Goal: Information Seeking & Learning: Find contact information

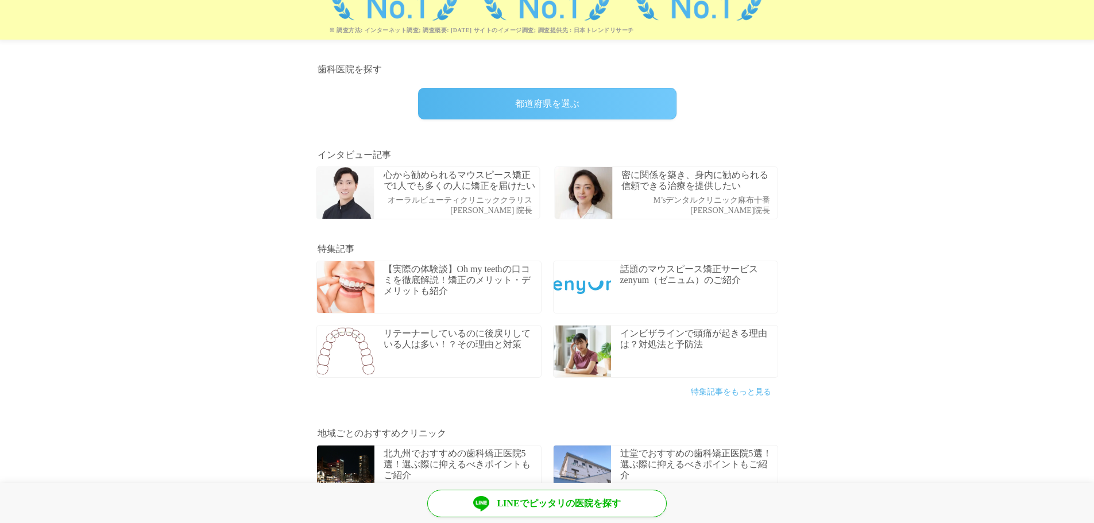
scroll to position [305, 0]
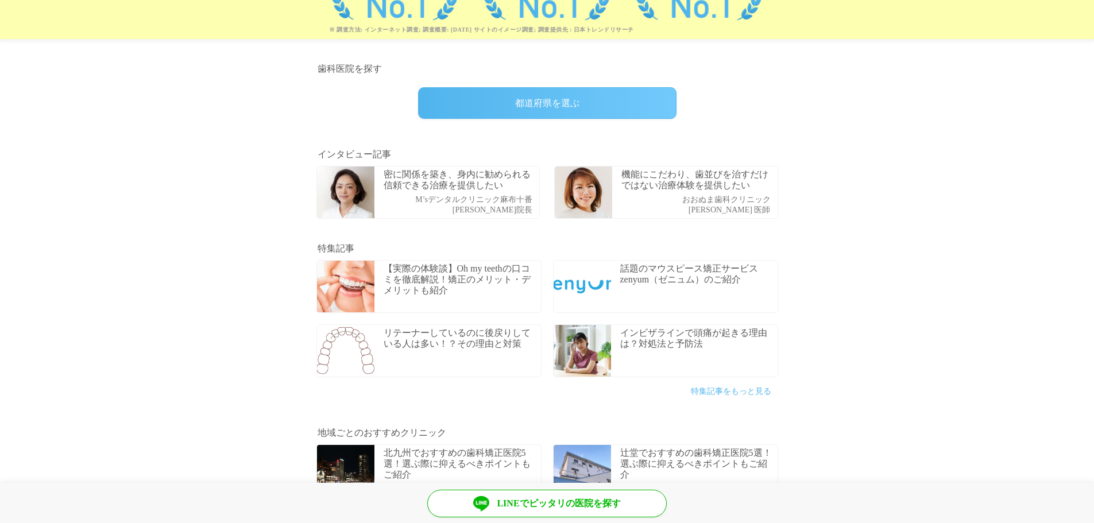
click at [510, 96] on div "都道府県を選ぶ" at bounding box center [547, 103] width 258 height 32
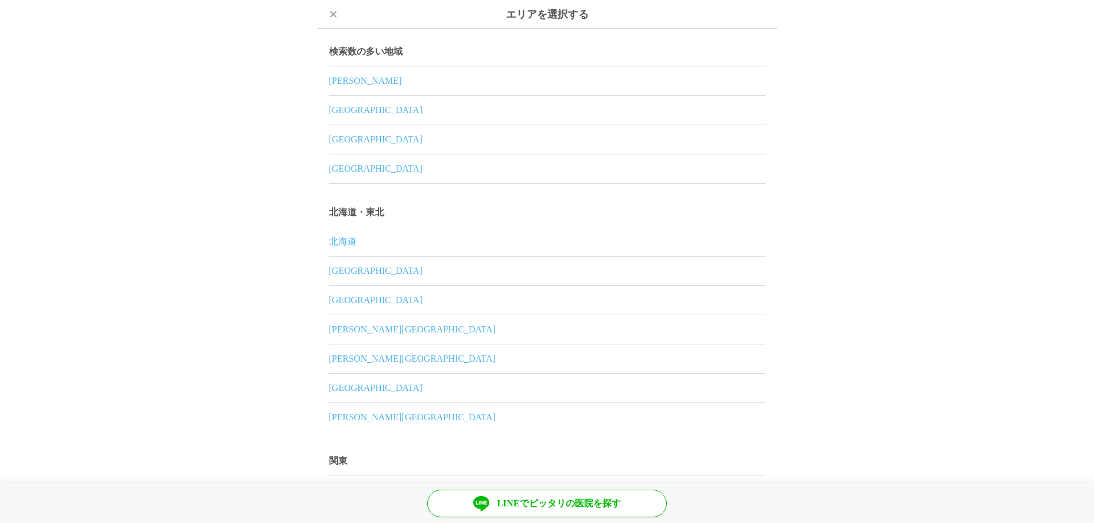
click at [329, 20] on div "×" at bounding box center [333, 14] width 9 height 29
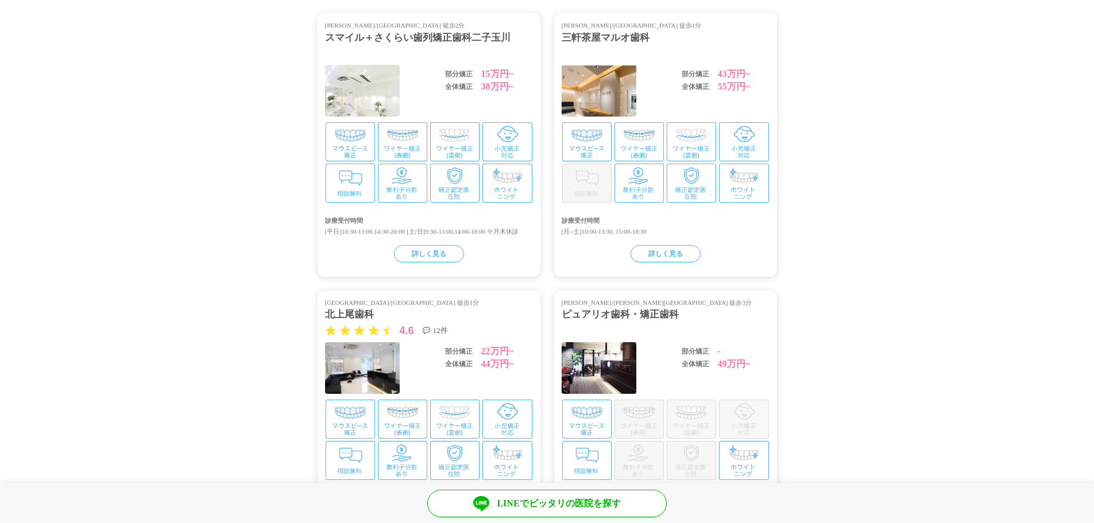
scroll to position [1183, 0]
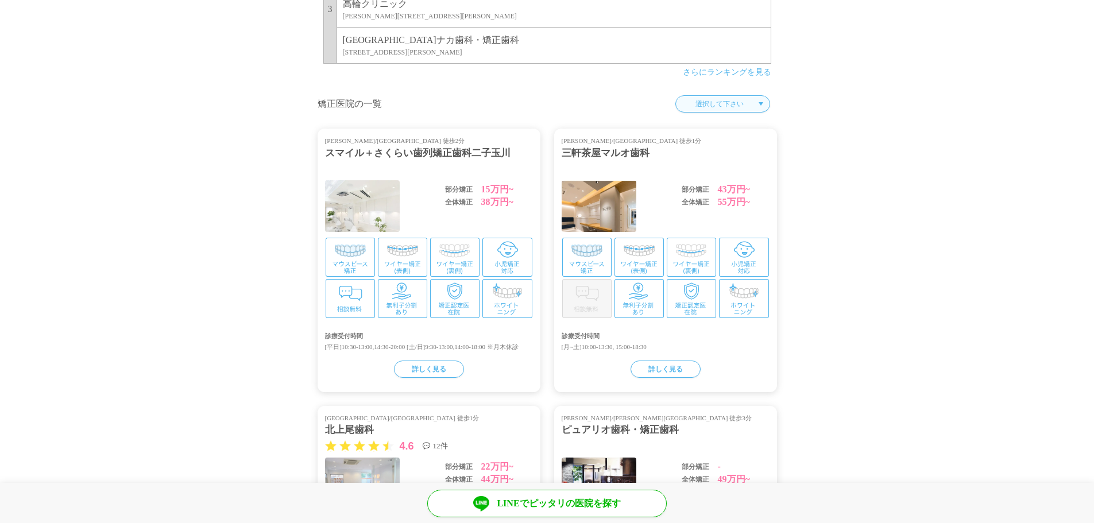
click at [746, 102] on select "選択して下さい 埼玉県 東京都 神奈川県 大阪府 兵庫県" at bounding box center [722, 103] width 95 height 17
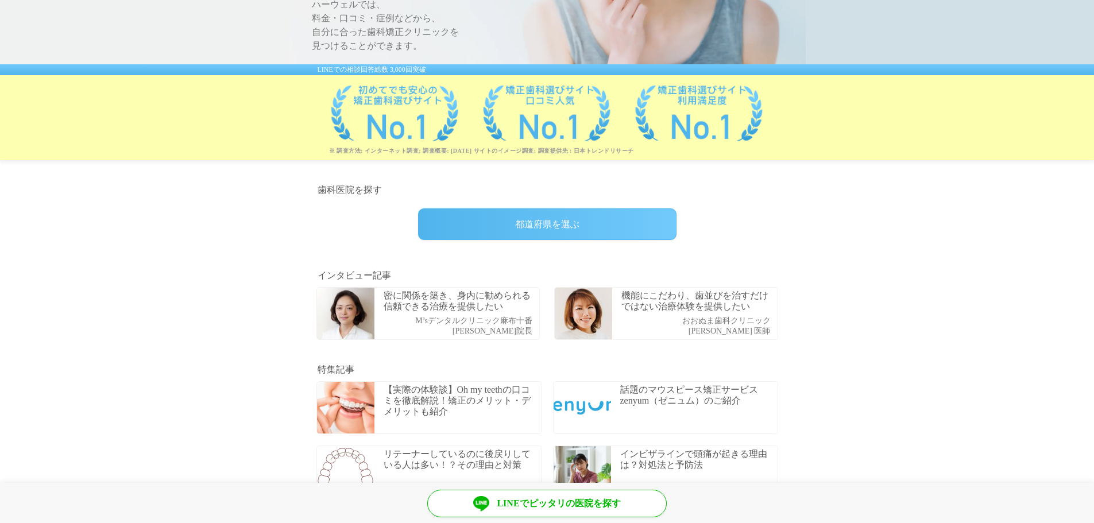
scroll to position [192, 0]
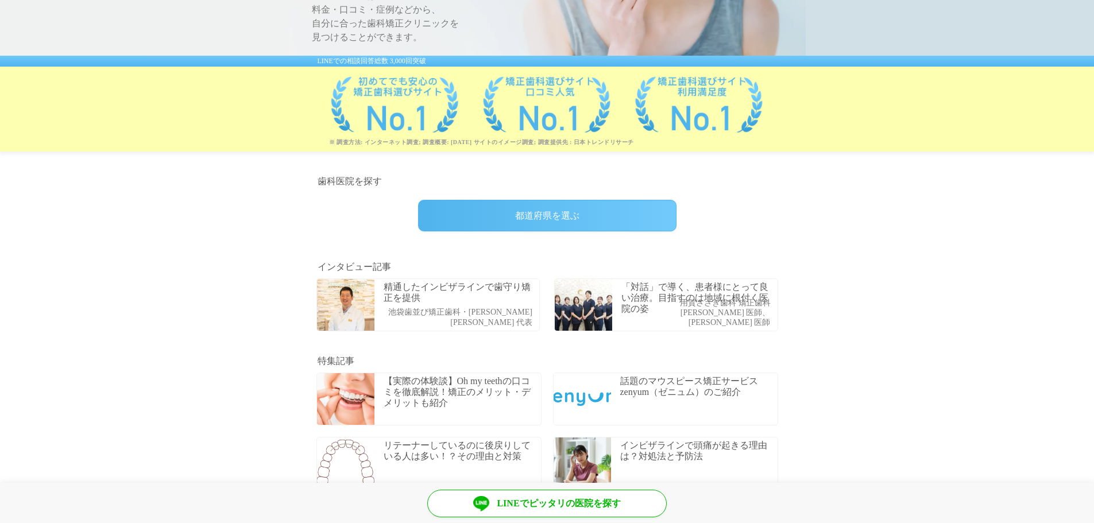
click at [557, 497] on link "LINEでピッタリの医院を探す" at bounding box center [546, 504] width 239 height 28
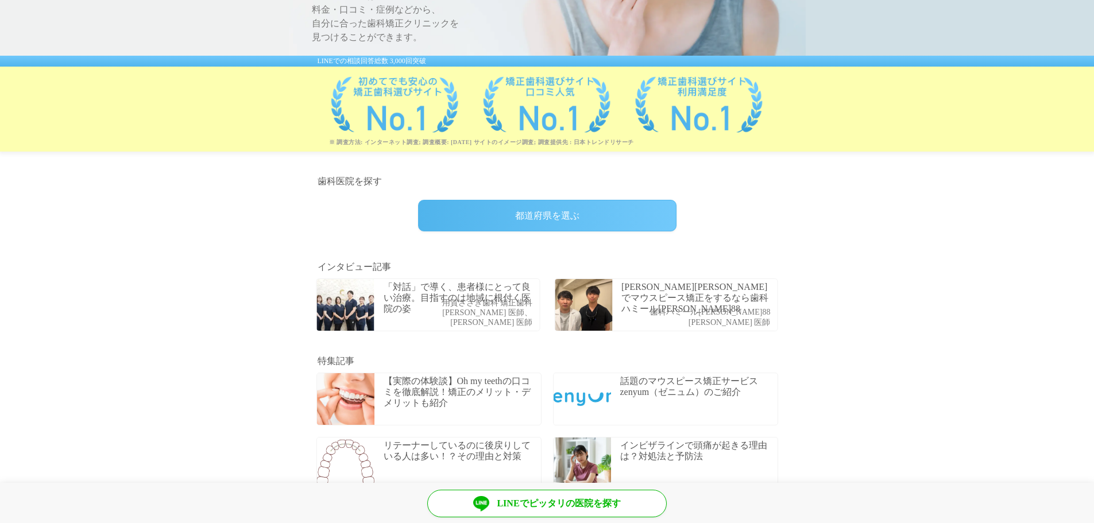
click at [555, 217] on div "都道府県を選ぶ" at bounding box center [547, 216] width 258 height 32
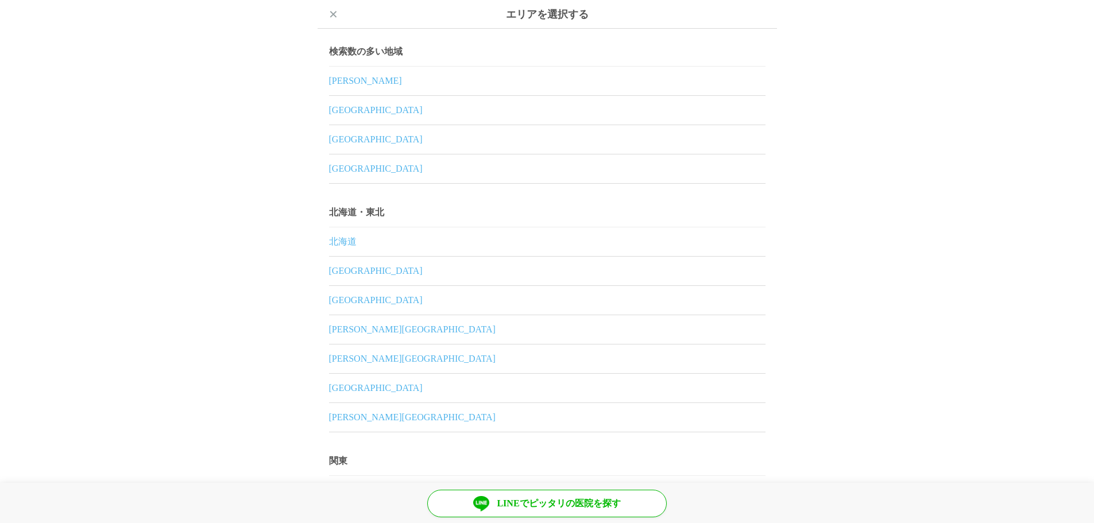
click at [422, 85] on link "[PERSON_NAME]" at bounding box center [547, 81] width 436 height 29
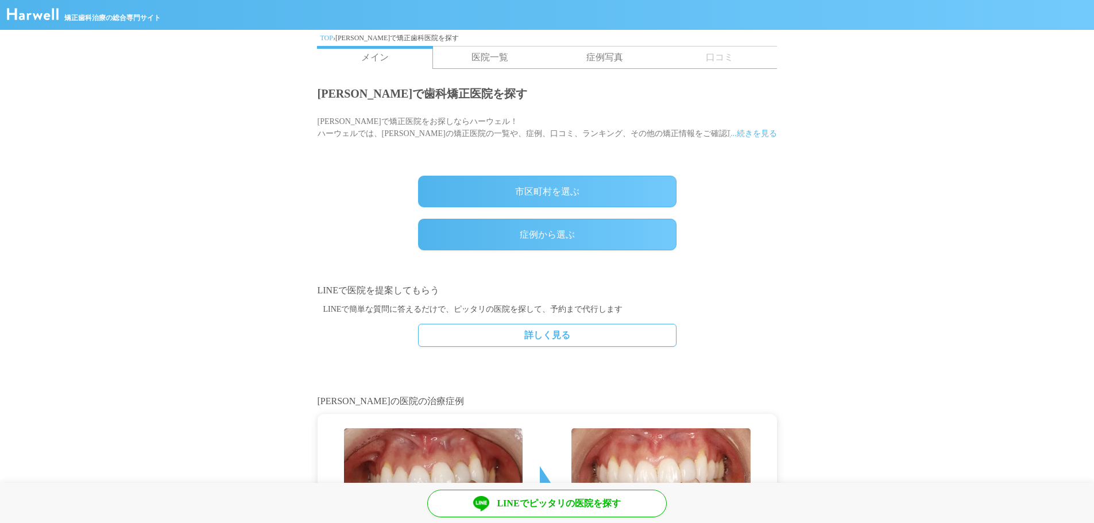
click at [485, 64] on link "医院一覧" at bounding box center [489, 58] width 115 height 22
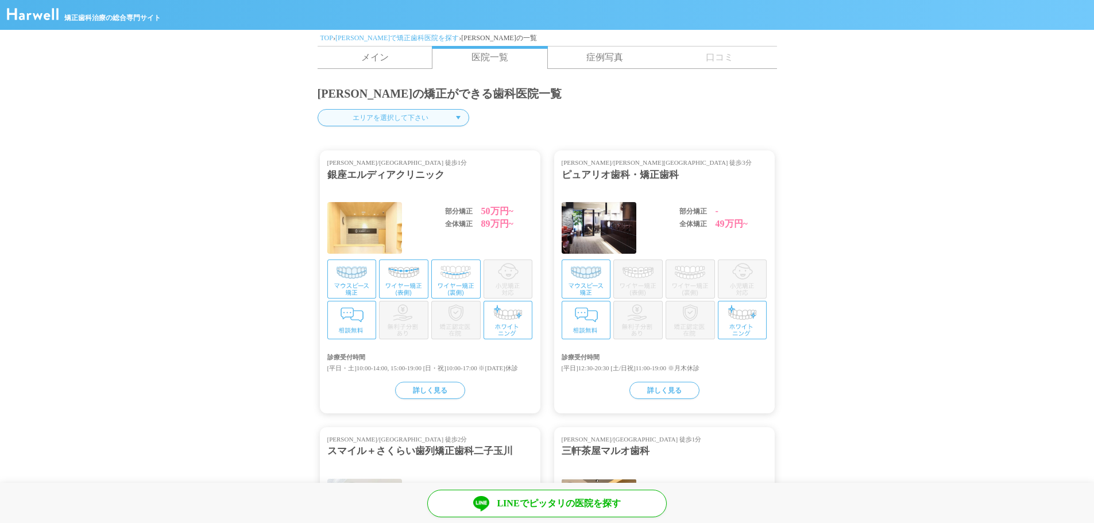
click at [400, 110] on select "エリアを選択して下さい 千代田区 中央区 港区 新宿区 文京区 台東区 墨田区 江東区 品川区 目黒区 大田区 世田谷区 渋谷区 中野区 杉並区 豊島区 北区…" at bounding box center [393, 117] width 152 height 17
click at [657, 138] on section "東京都の矯正ができる歯科医院一覧 エリアを選択して下さい 千代田区 中央区 港区 新宿区 文京区 台東区 墨田区 江東区 品川区 目黒区 大田区 世田谷区 渋…" at bounding box center [547, 107] width 1094 height 65
click at [615, 52] on link "症例写真" at bounding box center [604, 58] width 115 height 22
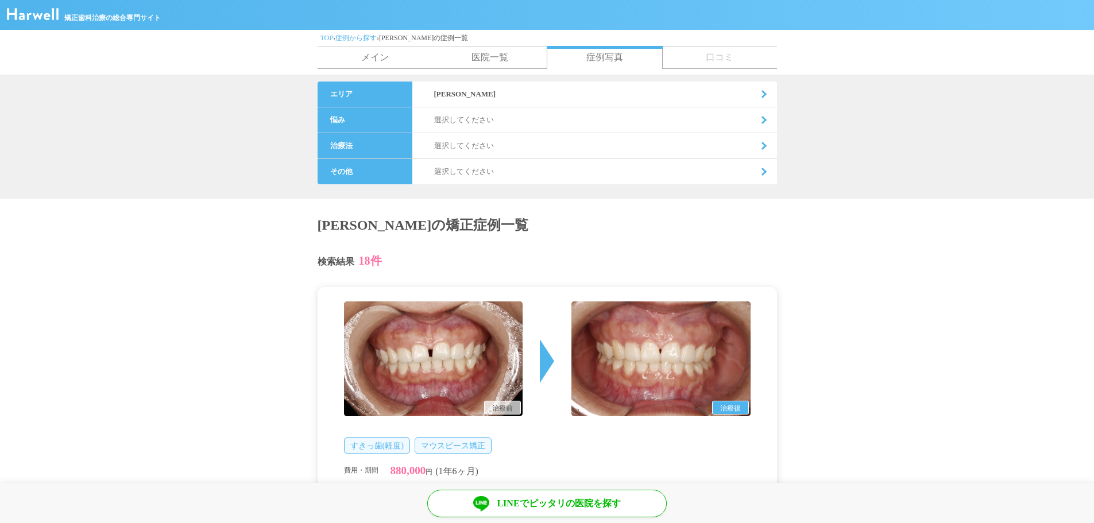
click at [48, 13] on img at bounding box center [33, 14] width 52 height 12
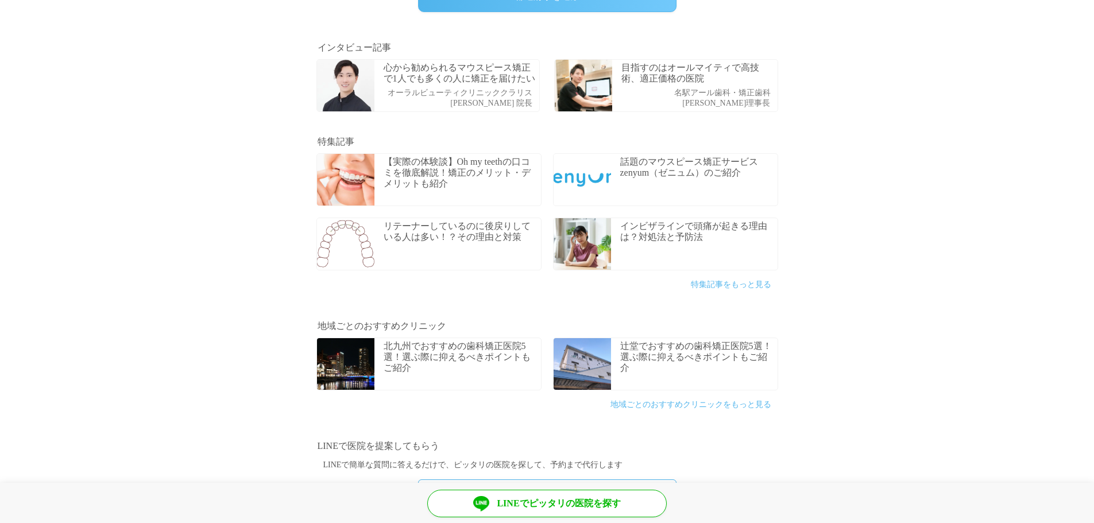
scroll to position [230, 0]
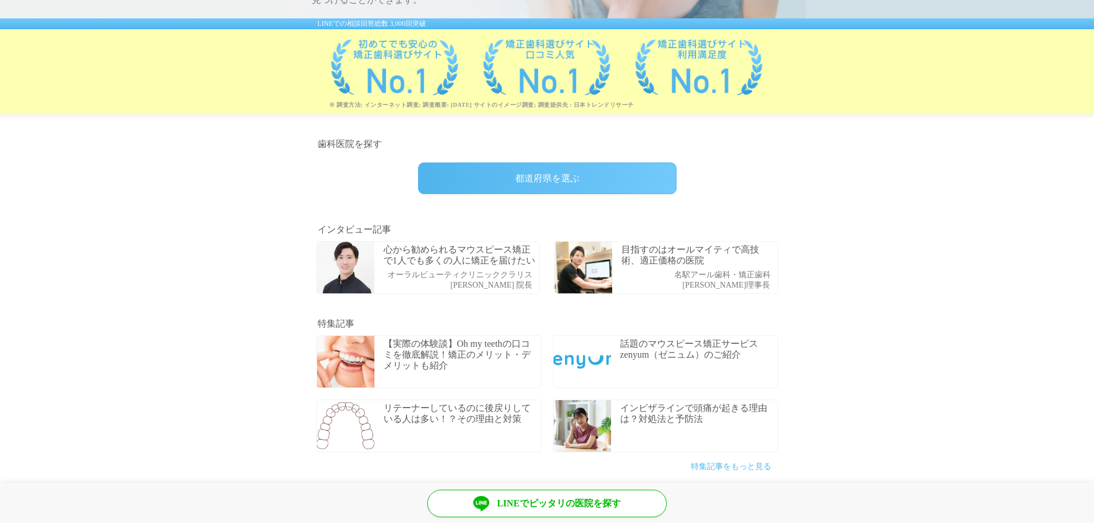
click at [528, 184] on div "都道府県を選ぶ" at bounding box center [547, 178] width 258 height 32
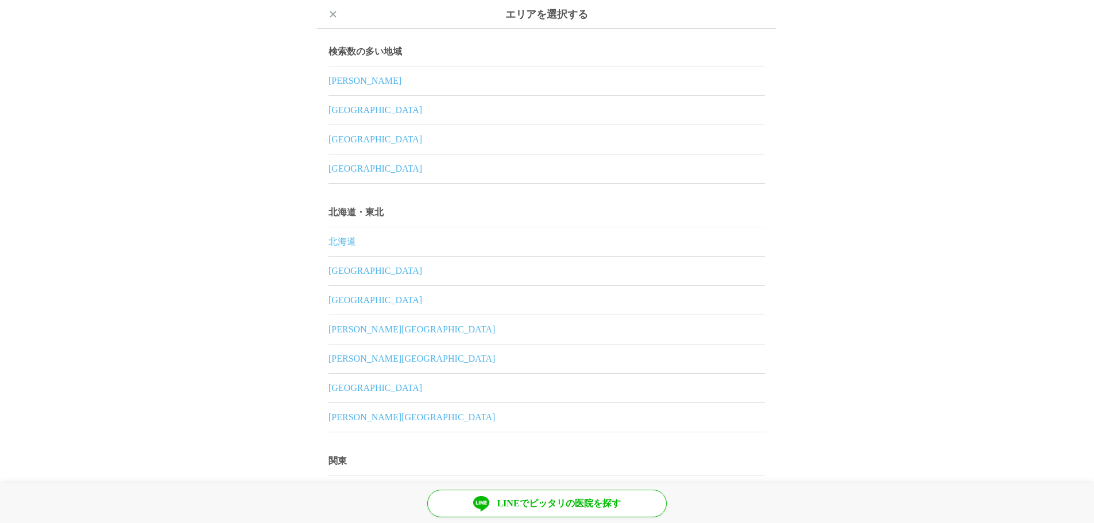
click at [377, 95] on li "東京都" at bounding box center [547, 81] width 436 height 29
click at [347, 71] on link "東京都" at bounding box center [547, 81] width 436 height 29
click at [348, 75] on link "東京都" at bounding box center [547, 81] width 436 height 29
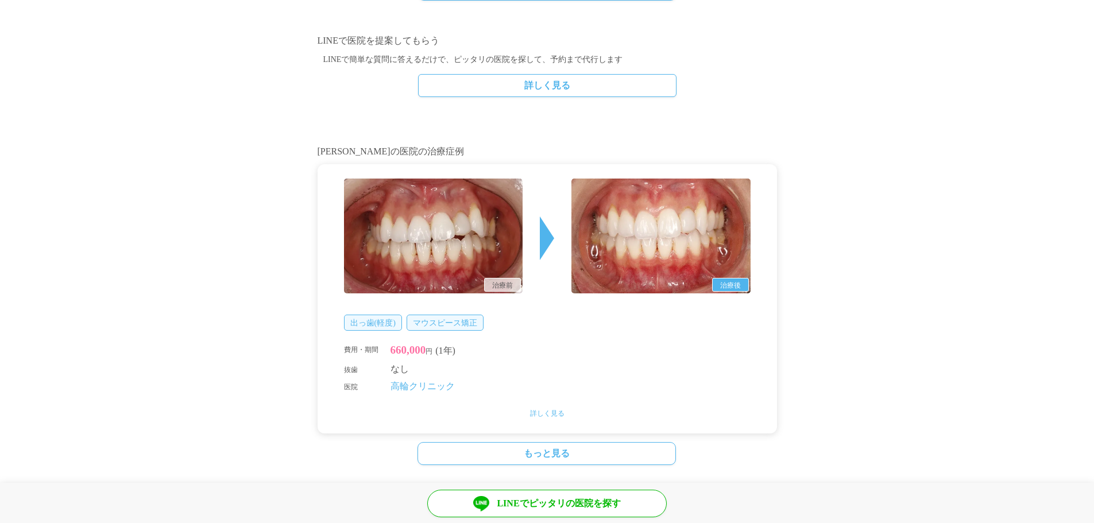
scroll to position [459, 0]
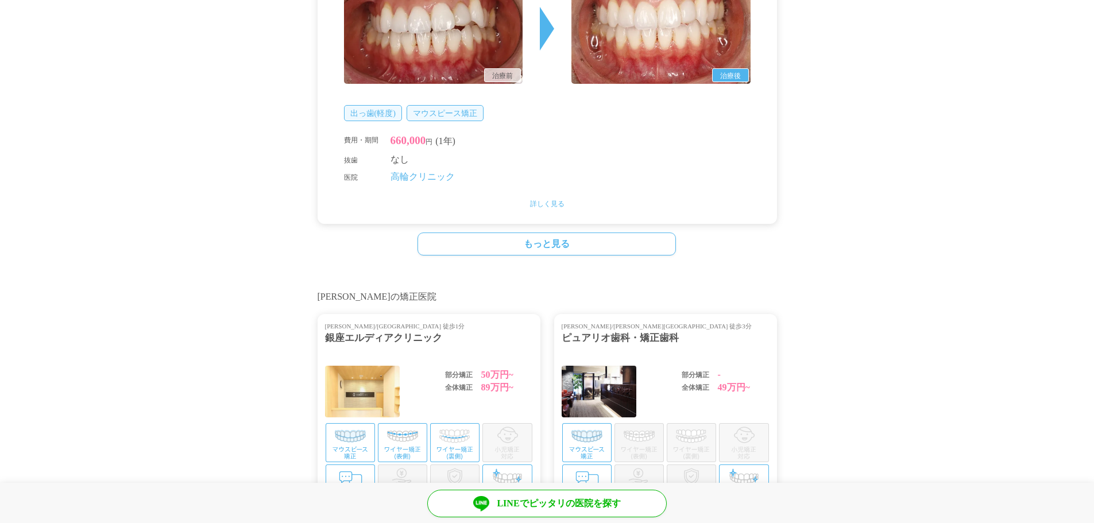
click at [424, 175] on link "高輪クリニック" at bounding box center [422, 177] width 64 height 10
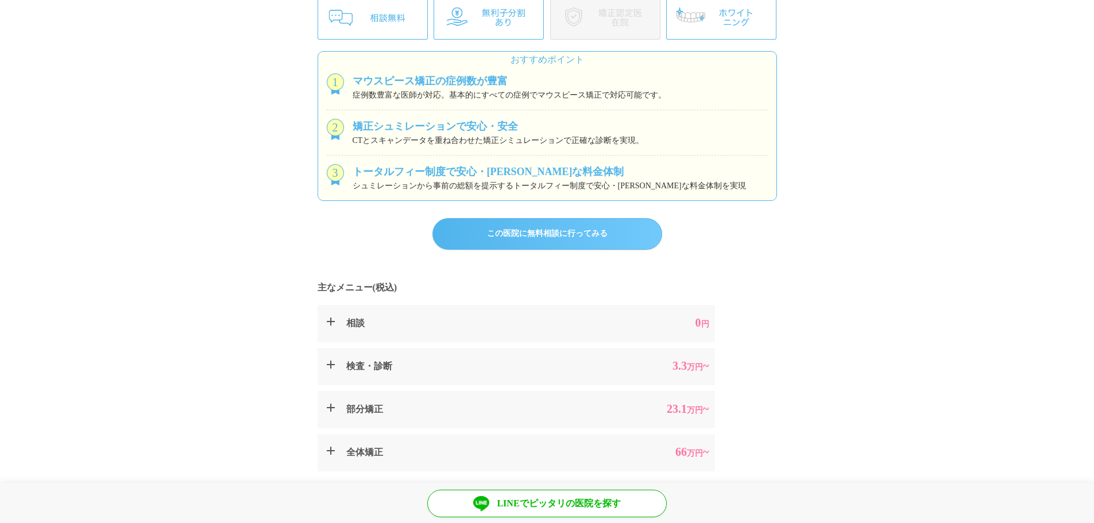
scroll to position [459, 0]
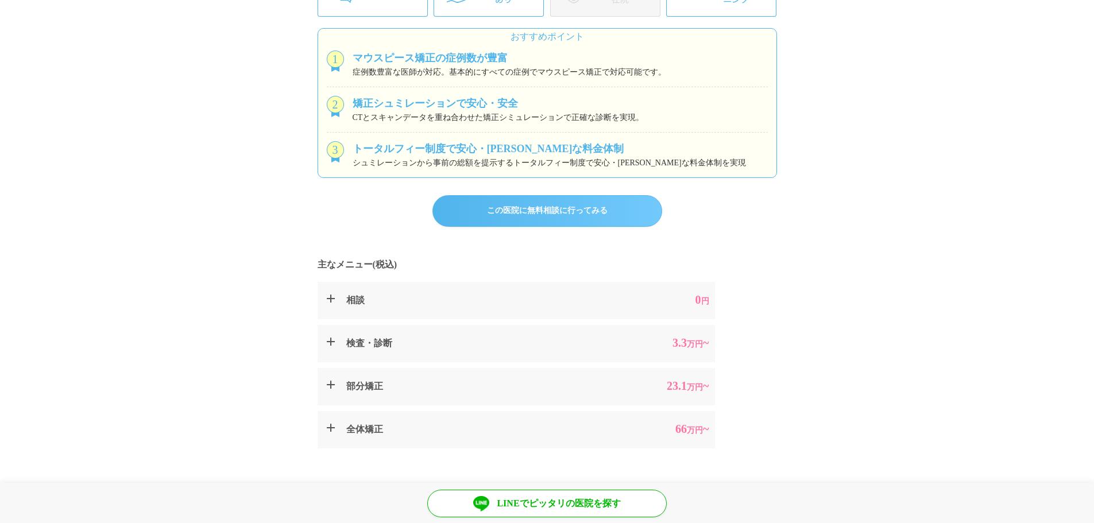
click at [569, 206] on link "この医院に無料相談に行ってみる" at bounding box center [547, 211] width 230 height 32
